Goal: Obtain resource: Obtain resource

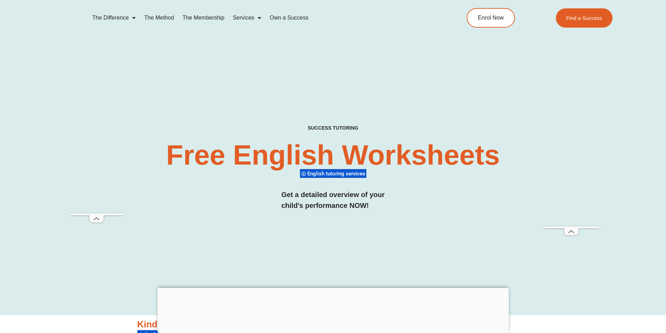
scroll to position [998, 0]
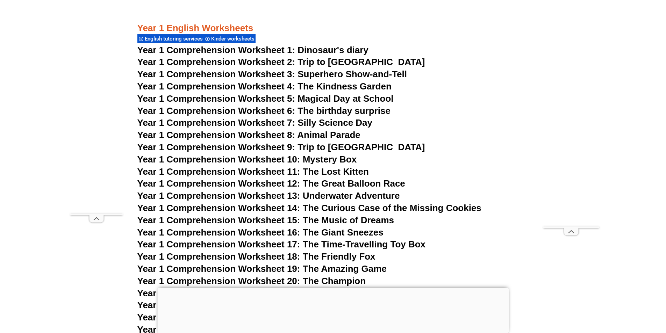
scroll to position [893, 0]
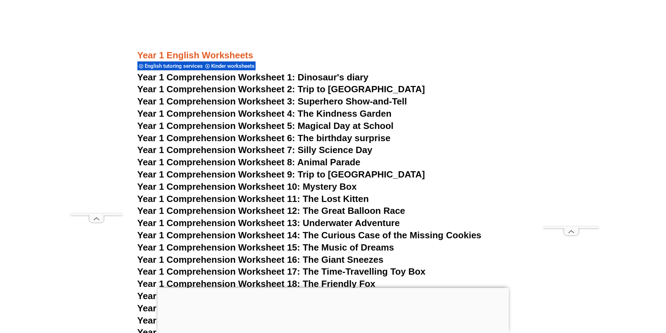
click at [344, 100] on span "Year 1 Comprehension Worksheet 3: Superhero Show-and-Tell" at bounding box center [272, 101] width 270 height 10
click at [311, 138] on span "Year 1 Comprehension Worksheet 6: The birthday surprise" at bounding box center [263, 138] width 253 height 10
click at [315, 91] on span "Year 1 Comprehension Worksheet 2: Trip to [GEOGRAPHIC_DATA]" at bounding box center [281, 89] width 288 height 10
click at [348, 103] on span "Year 1 Comprehension Worksheet 3: Superhero Show-and-Tell" at bounding box center [272, 101] width 270 height 10
